Goal: Find specific page/section

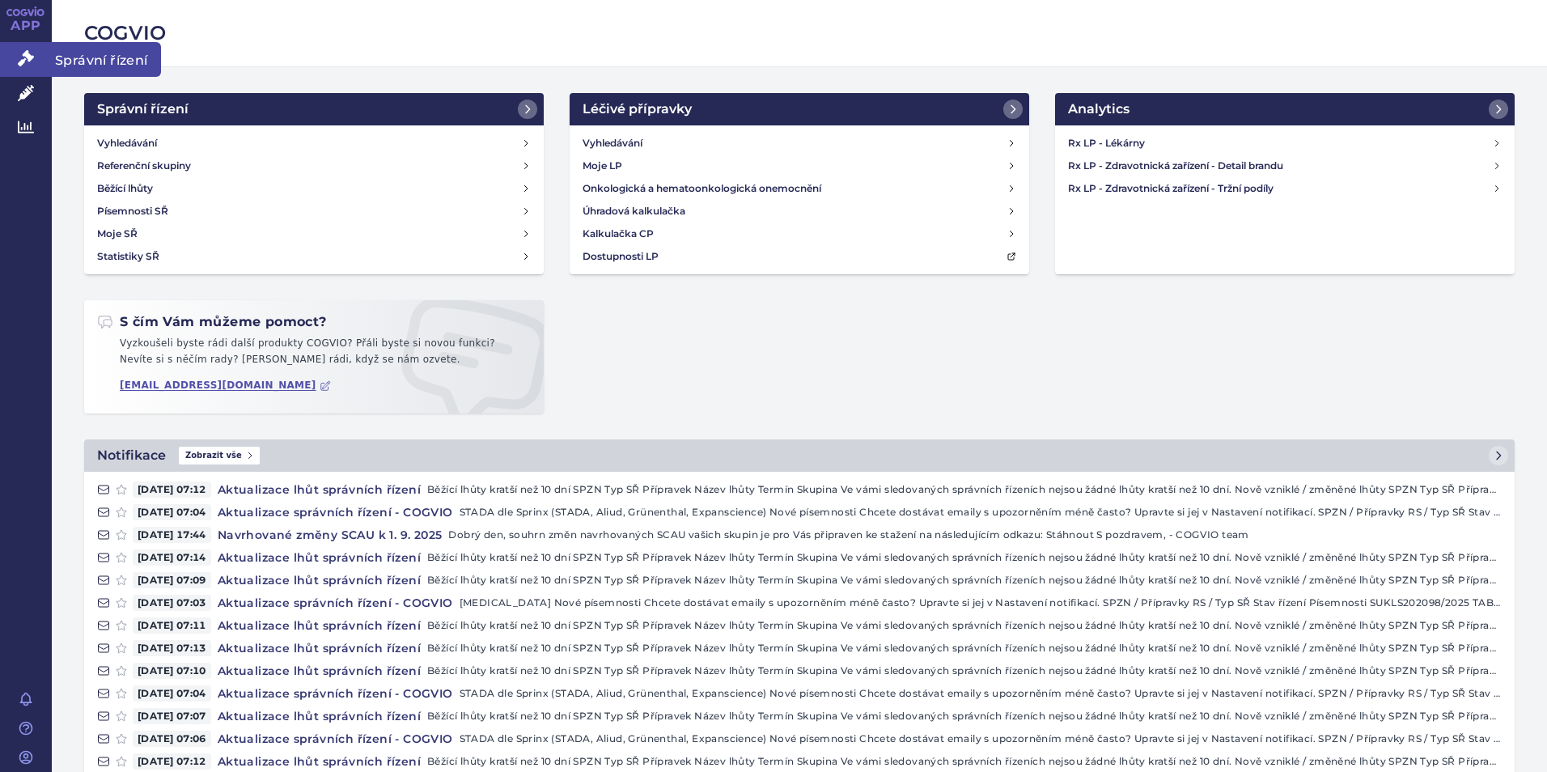
click at [26, 57] on icon at bounding box center [26, 58] width 16 height 16
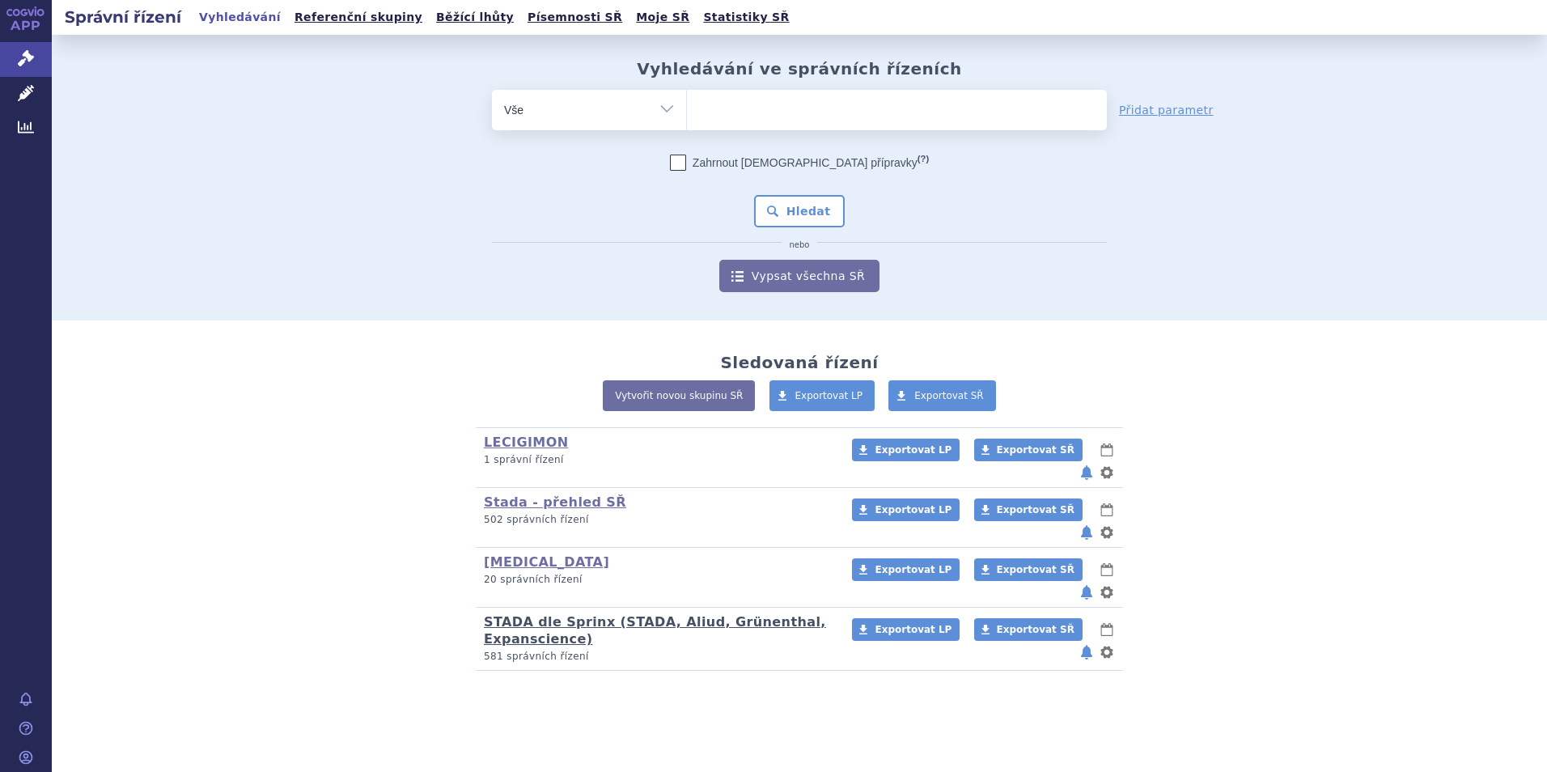
click at [512, 614] on link "STADA dle Sprinx (STADA, Aliud, Grünenthal, Expanscience)" at bounding box center [655, 630] width 342 height 32
